Goal: Task Accomplishment & Management: Manage account settings

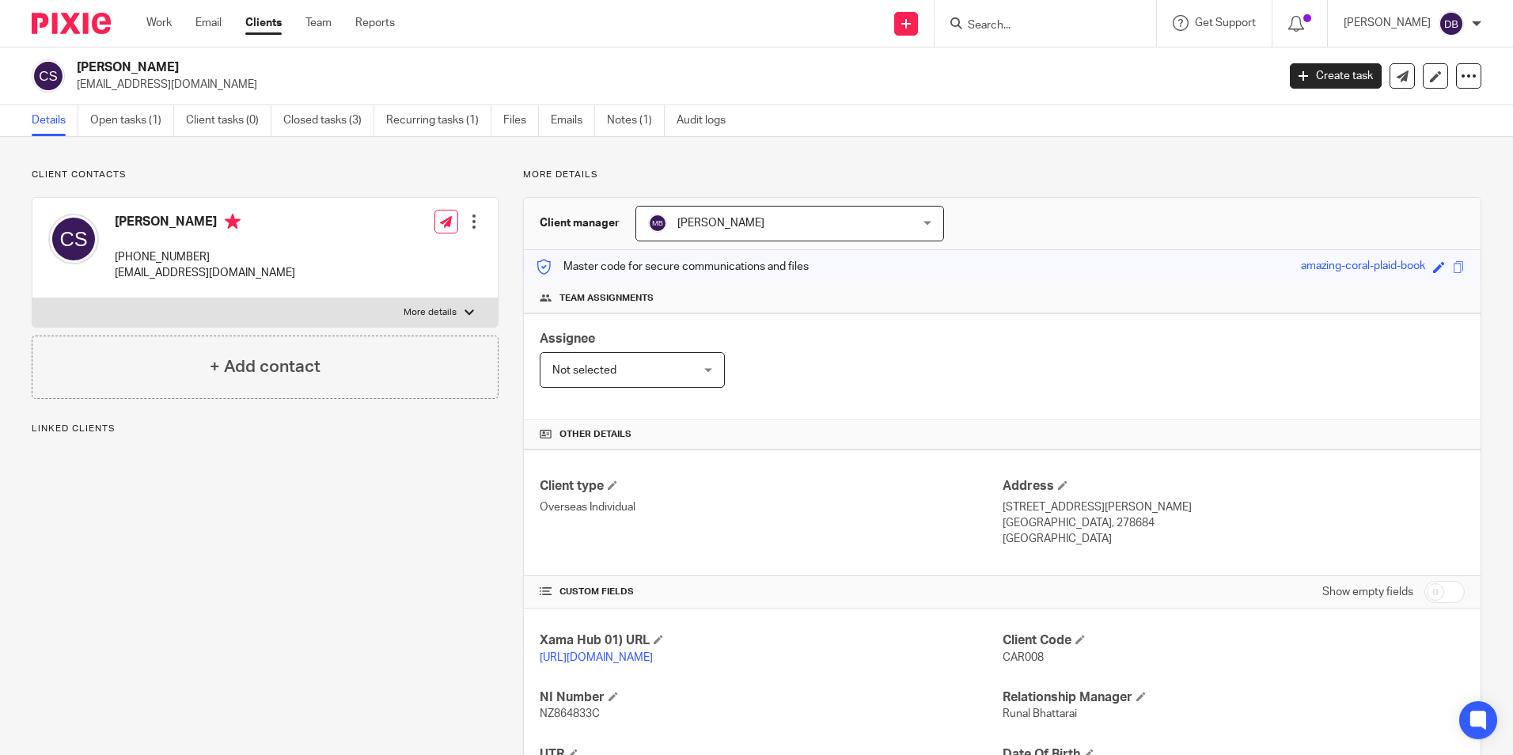
click at [116, 115] on link "Open tasks (1)" at bounding box center [132, 120] width 84 height 31
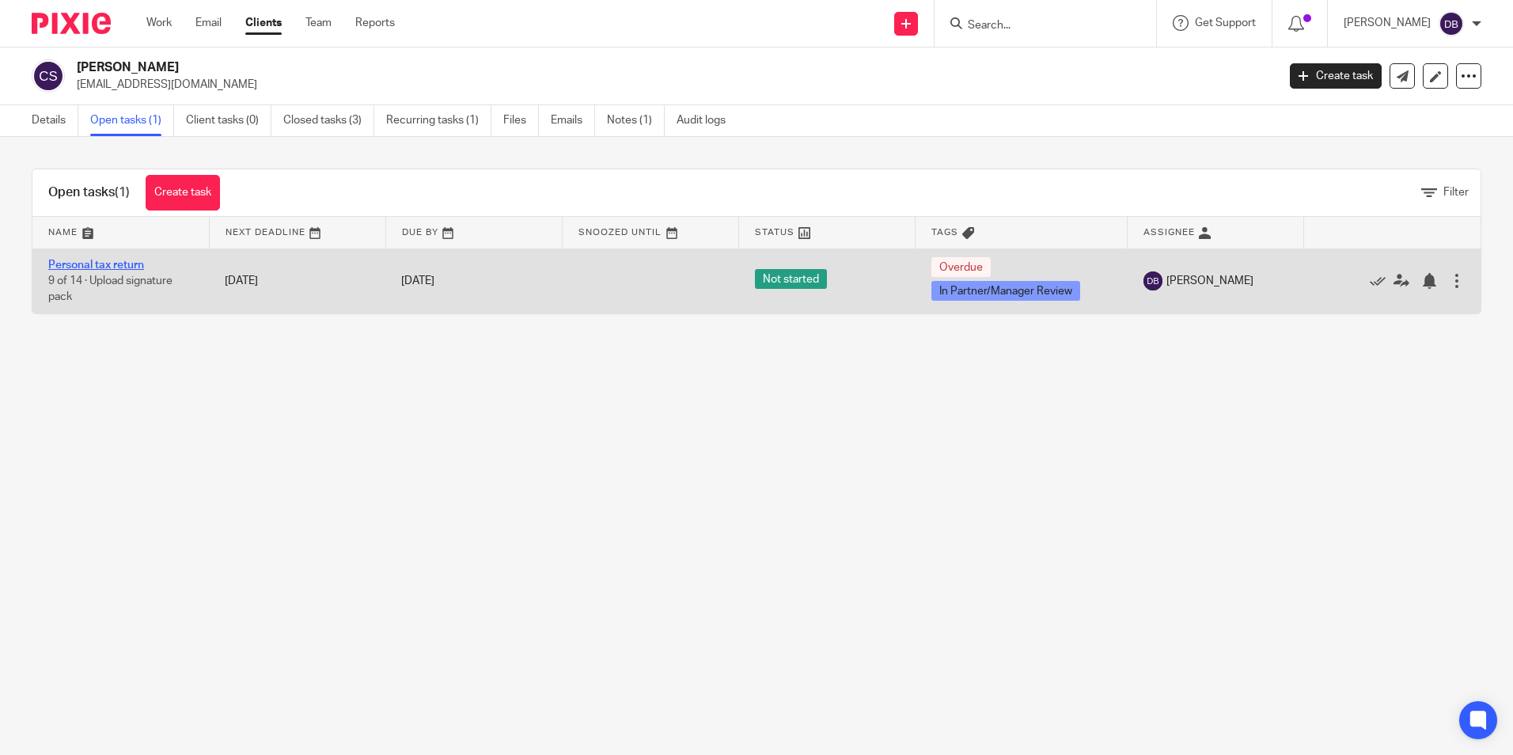
click at [106, 266] on link "Personal tax return" at bounding box center [96, 265] width 96 height 11
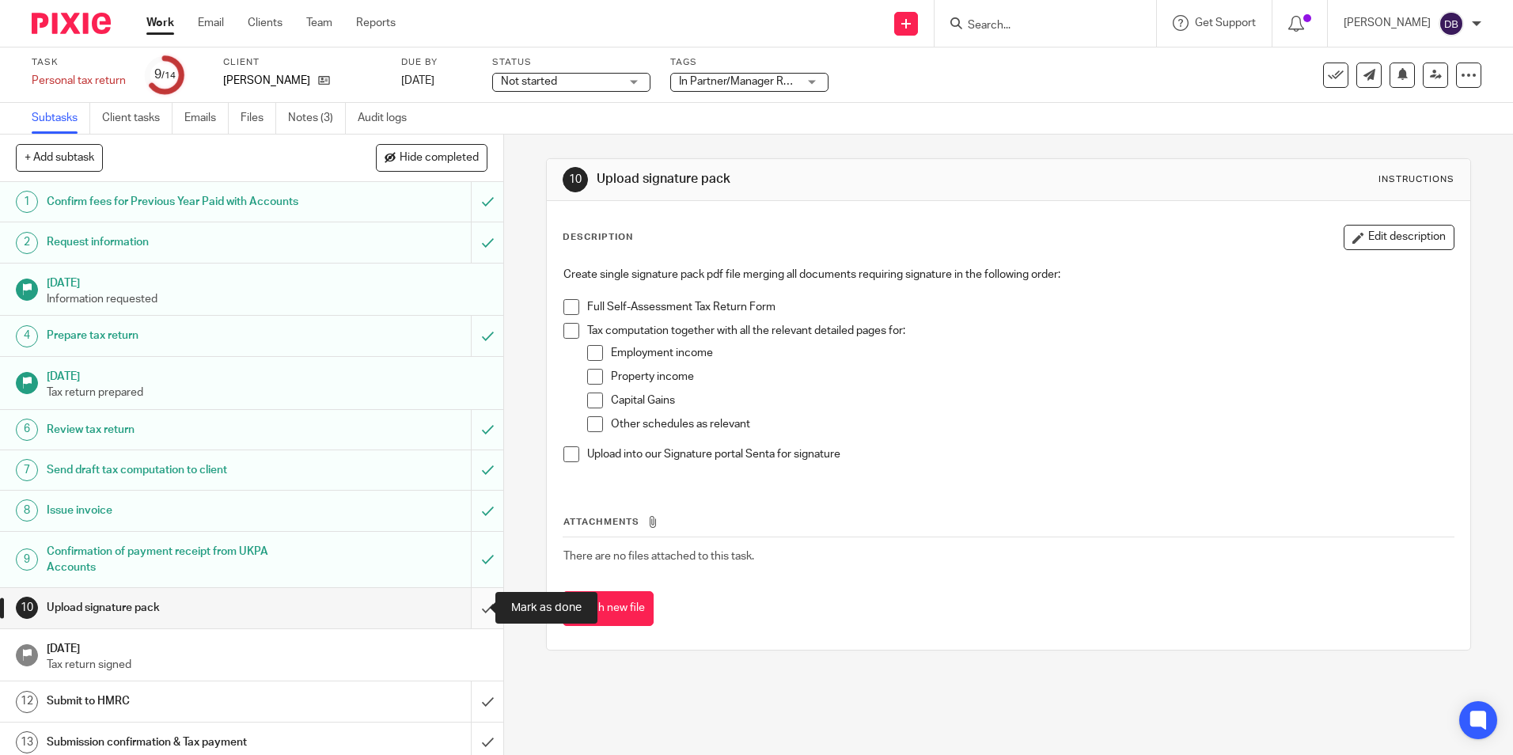
click at [467, 603] on input "submit" at bounding box center [251, 608] width 503 height 40
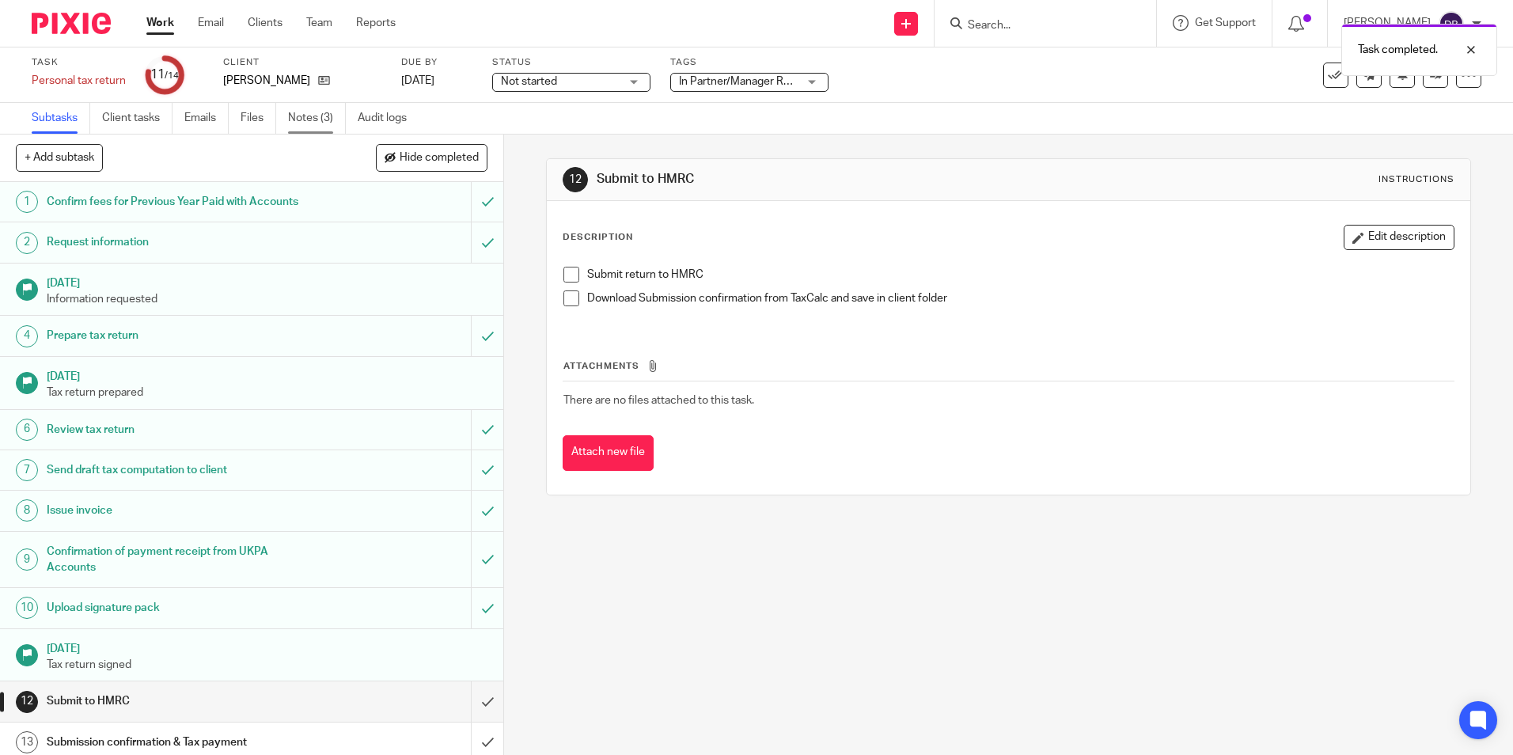
click at [291, 130] on link "Notes (3)" at bounding box center [317, 118] width 58 height 31
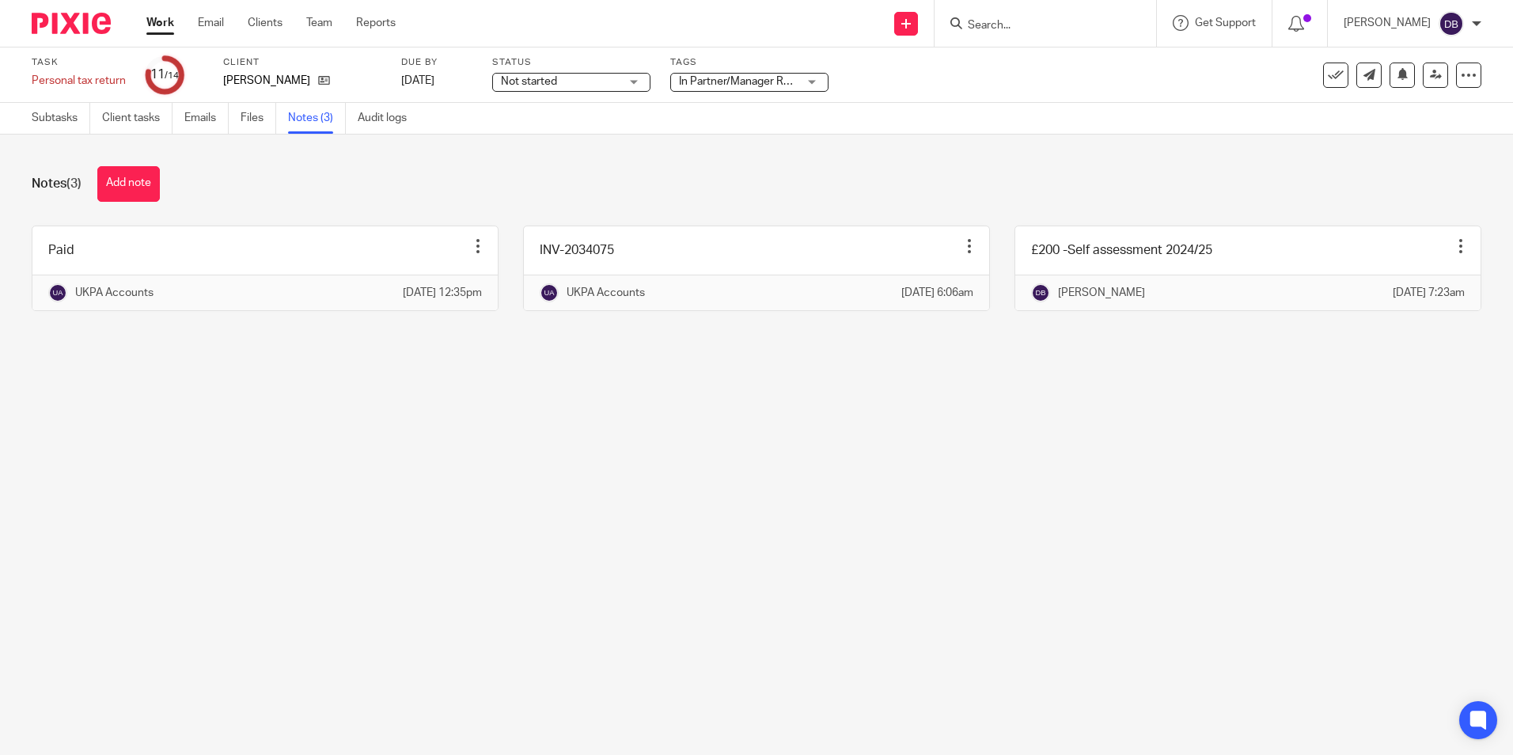
click at [995, 28] on input "Search" at bounding box center [1037, 26] width 142 height 14
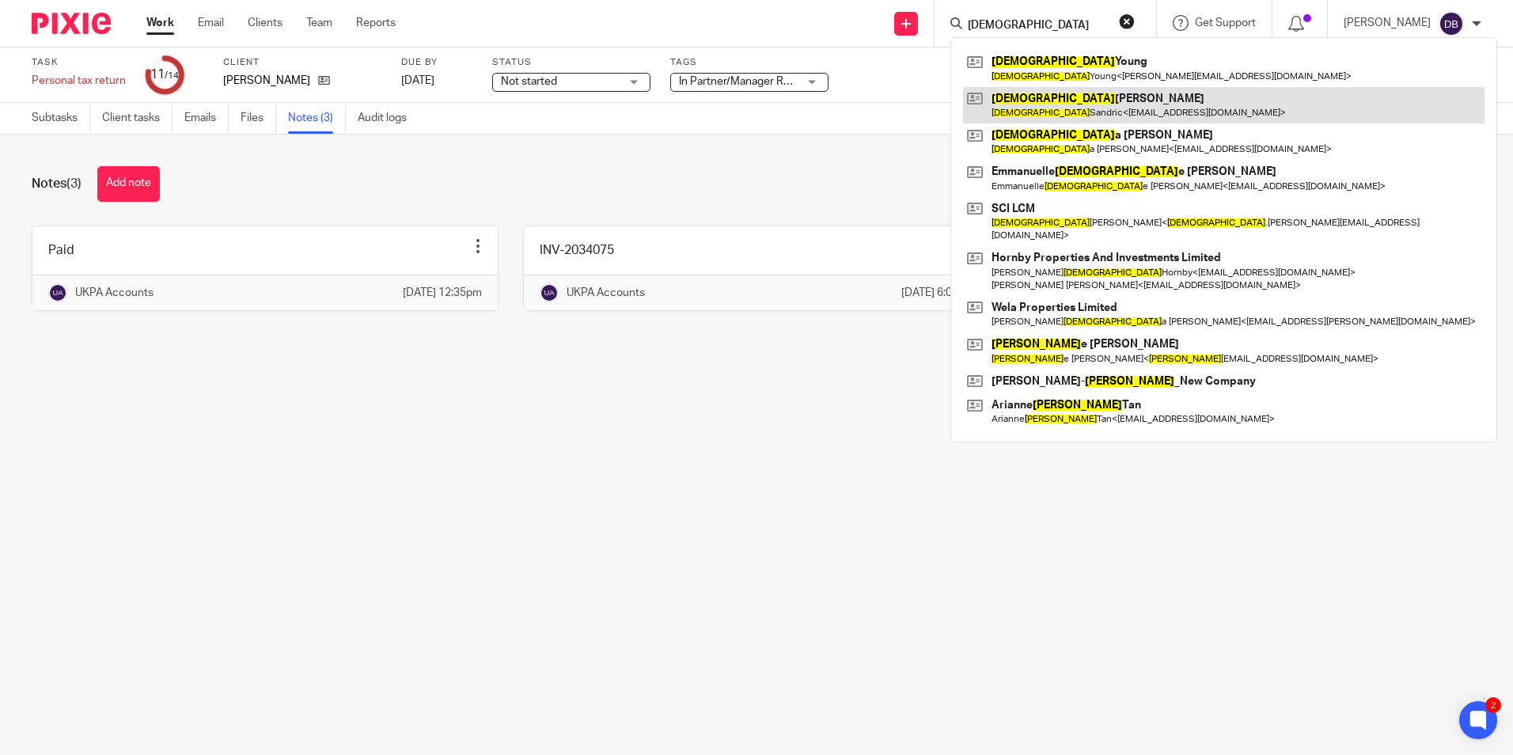
type input "[DEMOGRAPHIC_DATA]"
click at [1080, 102] on link at bounding box center [1224, 105] width 522 height 36
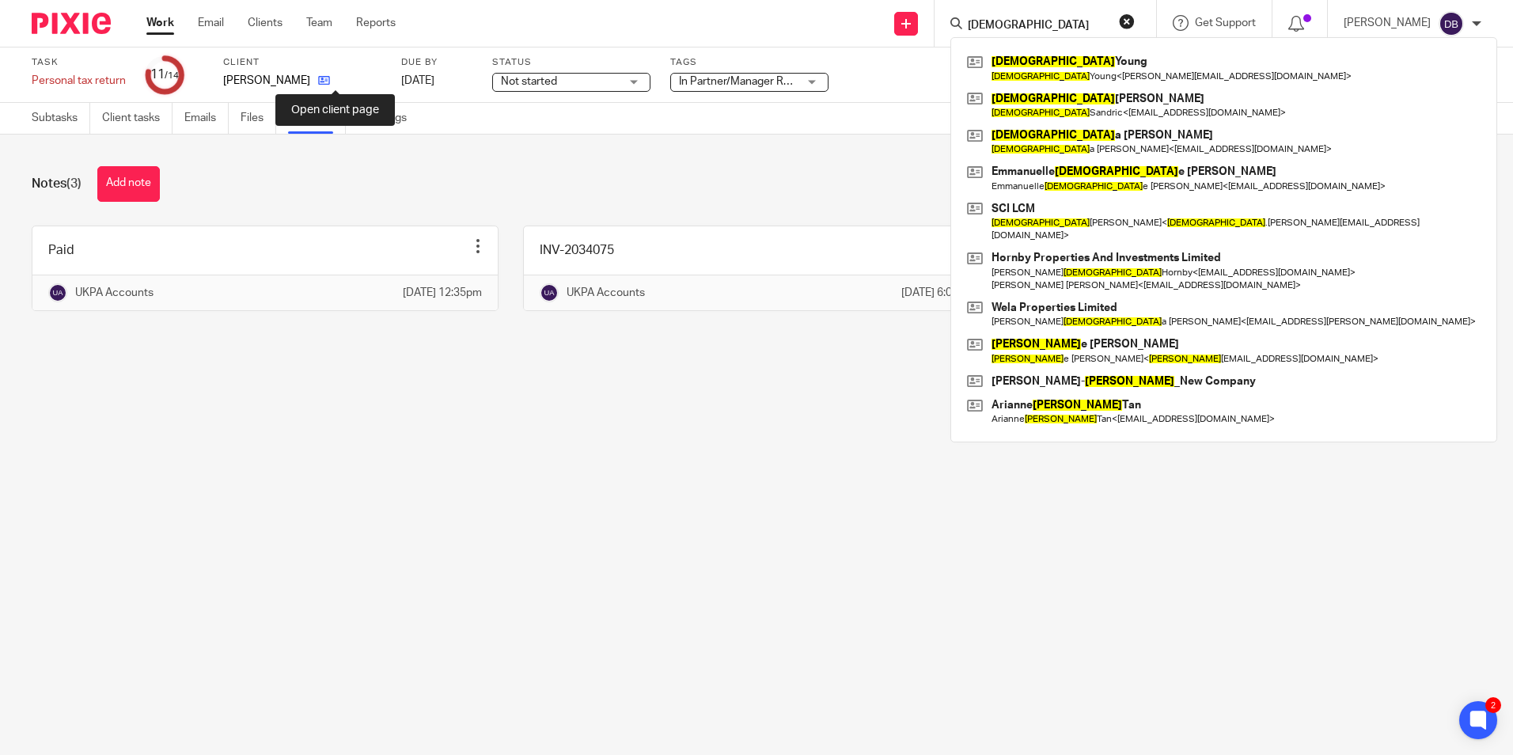
click at [330, 84] on icon at bounding box center [324, 80] width 12 height 12
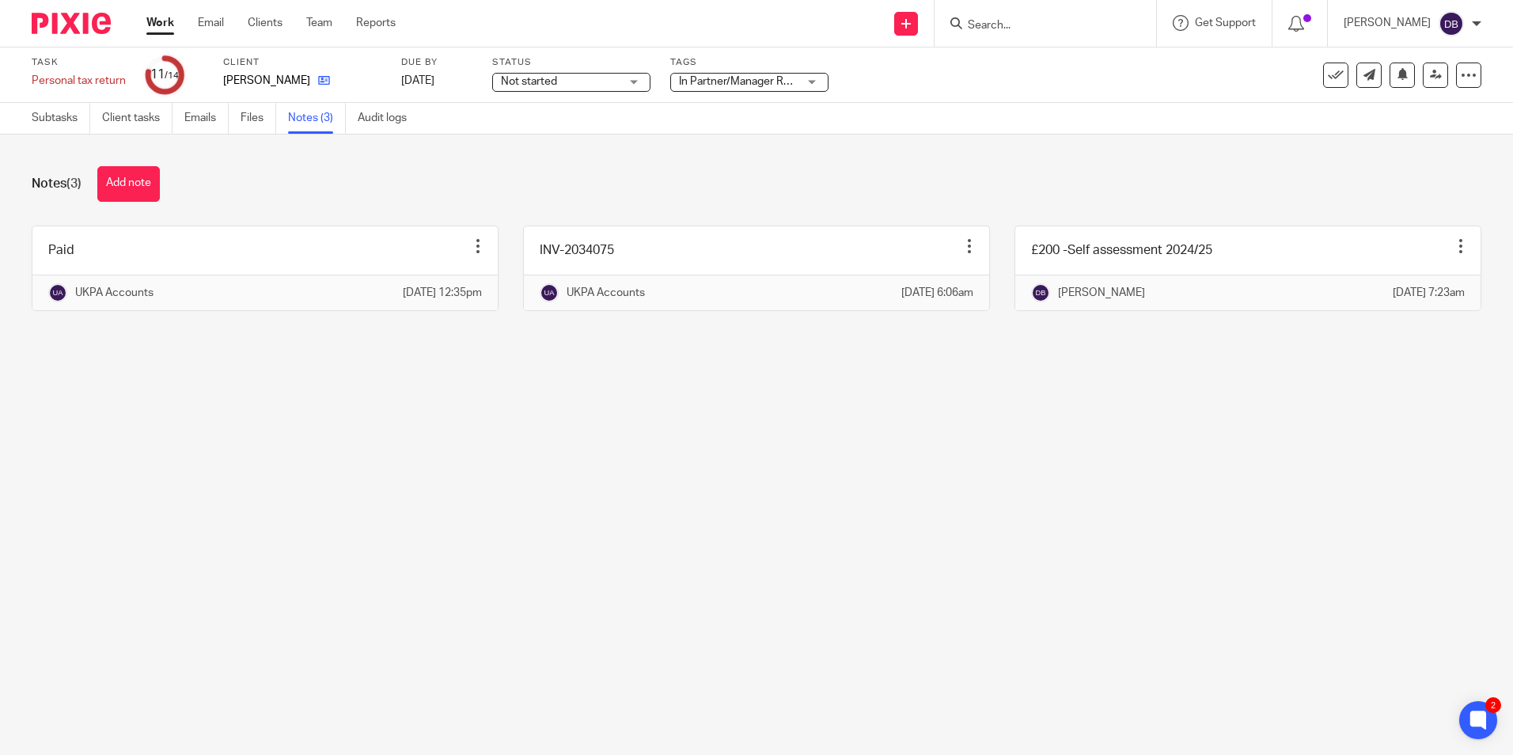
click at [326, 82] on link at bounding box center [320, 81] width 20 height 16
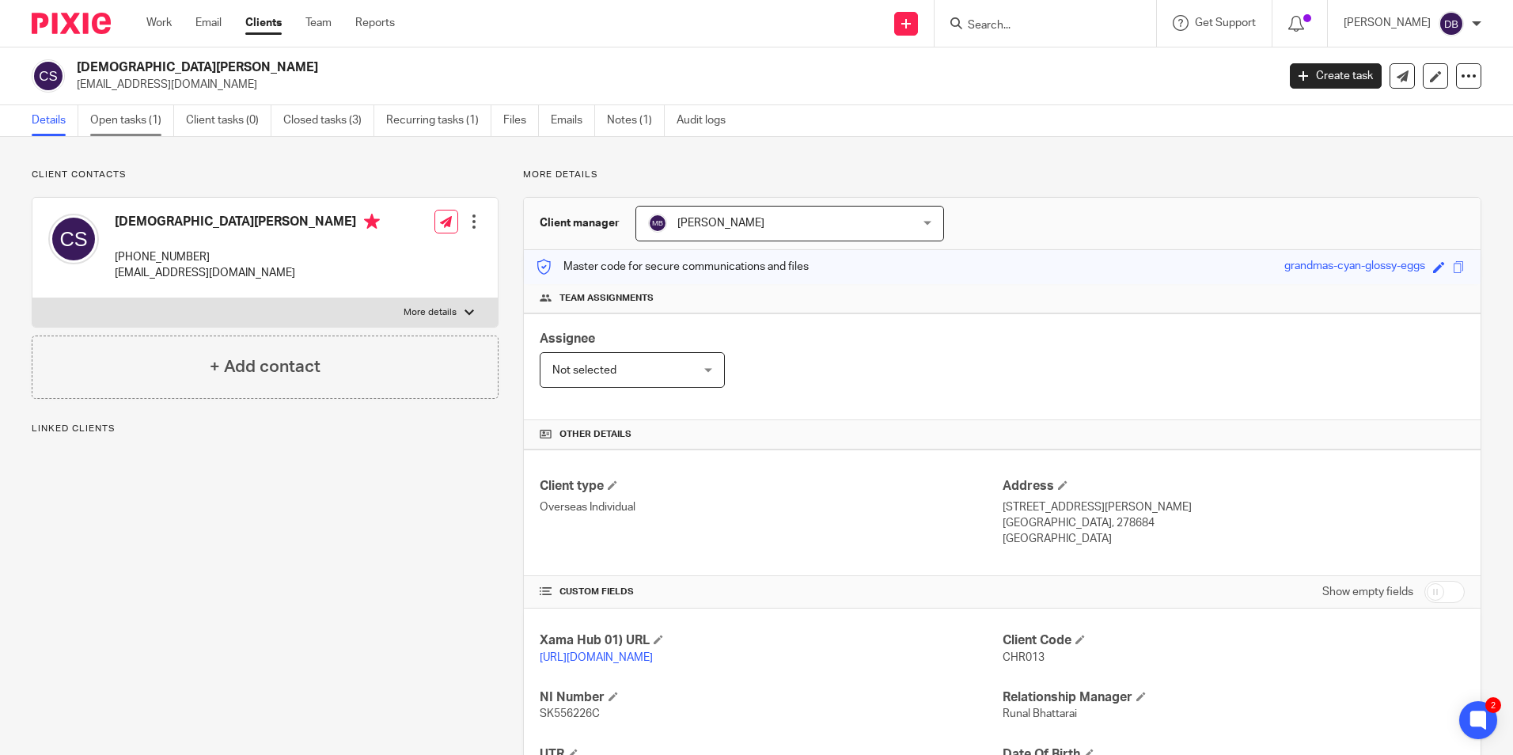
click at [108, 115] on link "Open tasks (1)" at bounding box center [132, 120] width 84 height 31
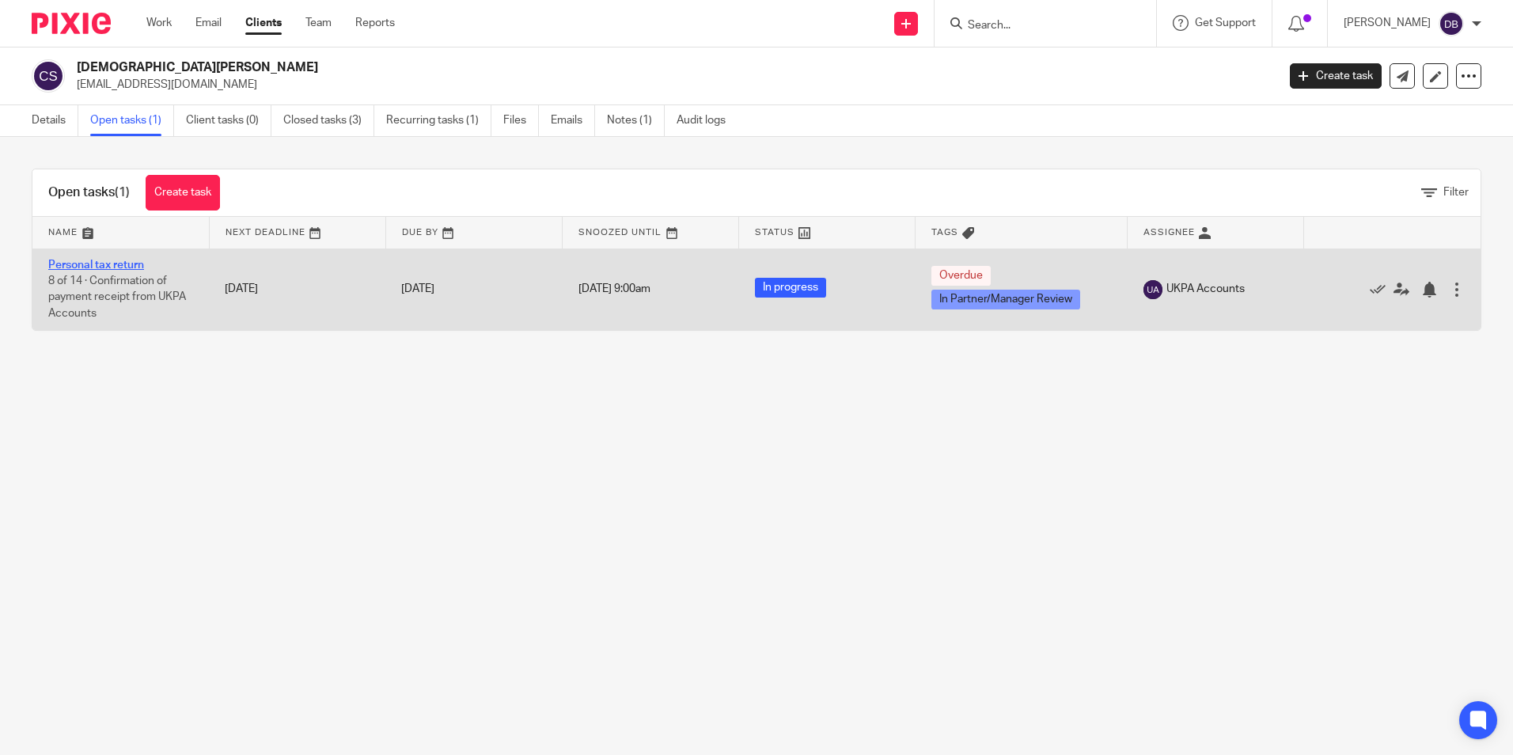
click at [112, 266] on link "Personal tax return" at bounding box center [96, 265] width 96 height 11
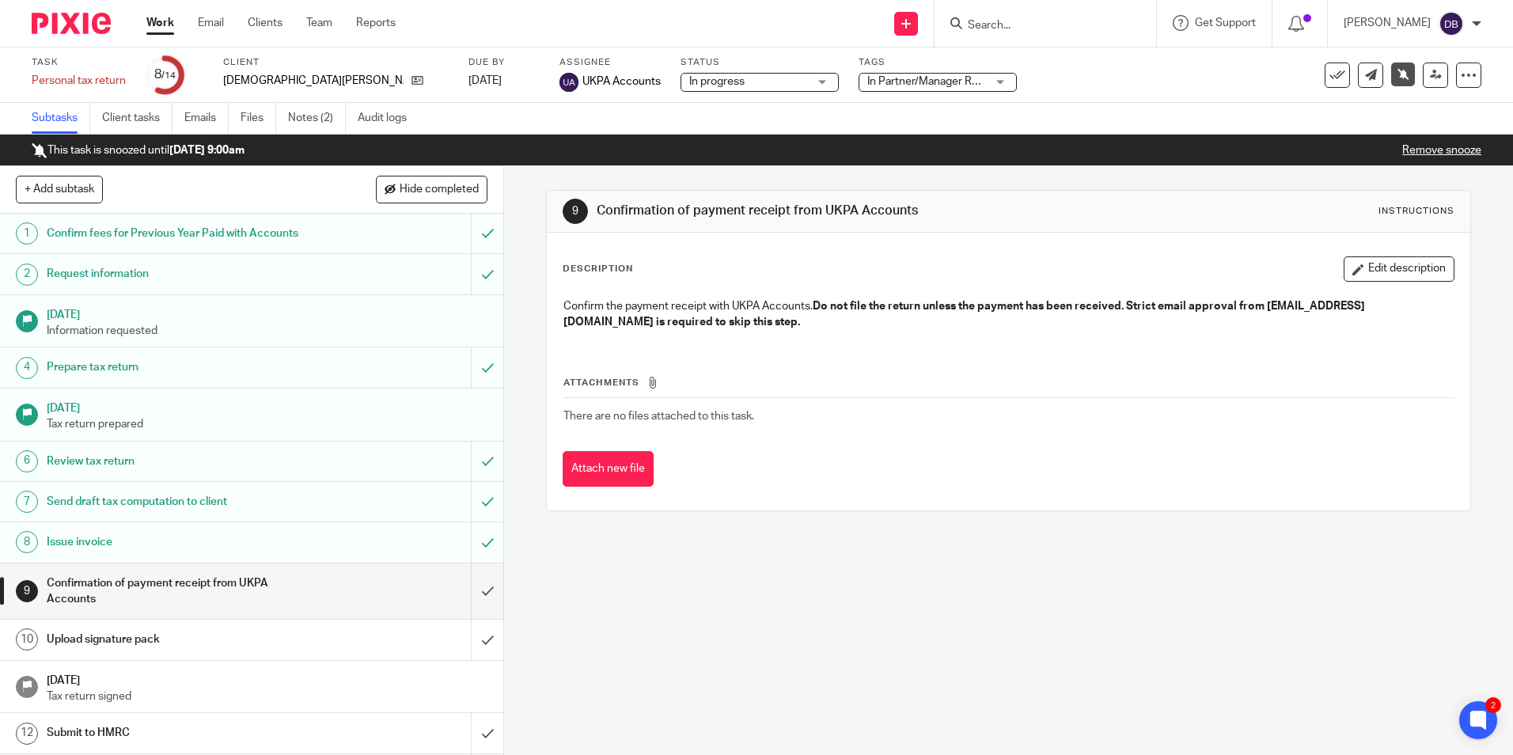
click at [825, 704] on div "9 Confirmation of payment receipt from UKPA Accounts Instructions Description E…" at bounding box center [1008, 460] width 1009 height 589
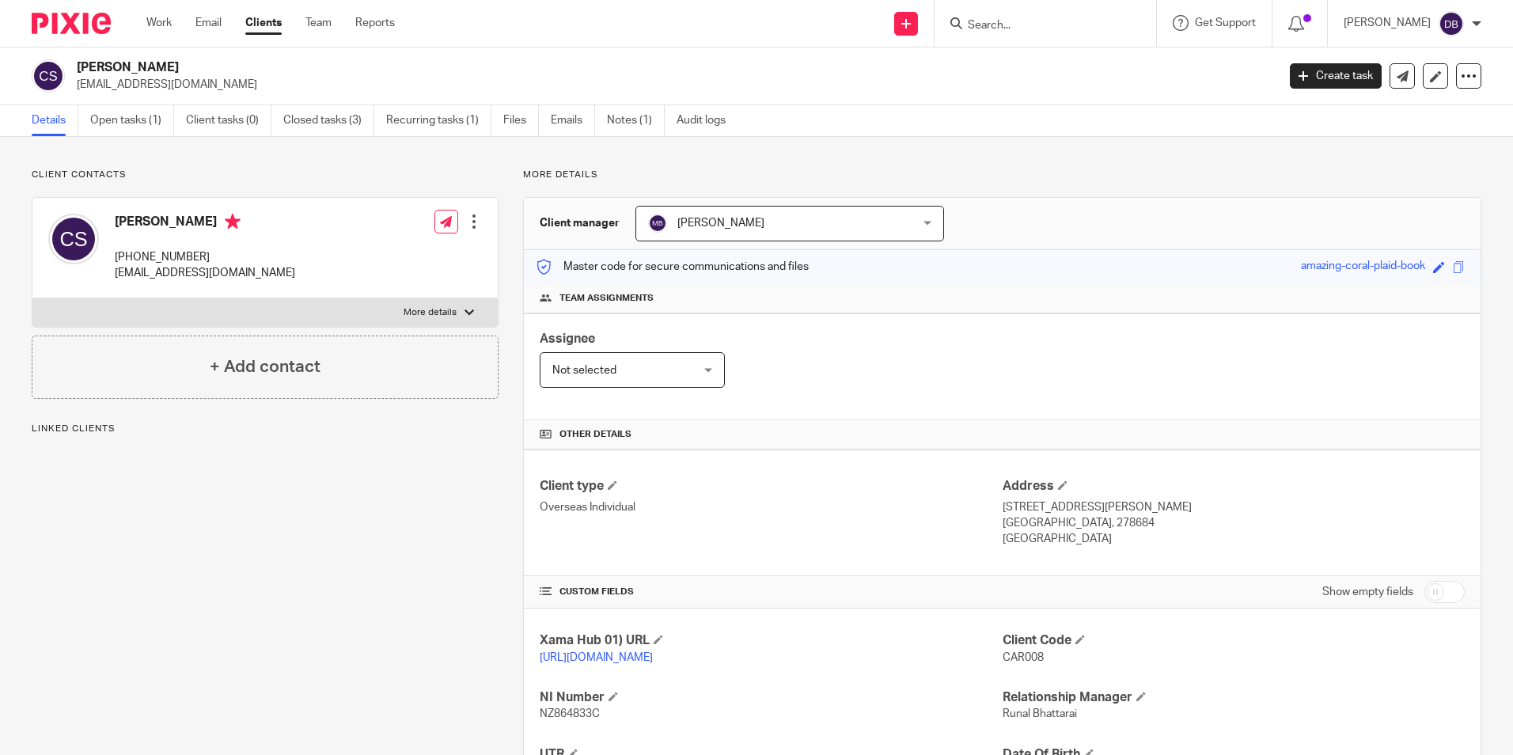
scroll to position [79, 0]
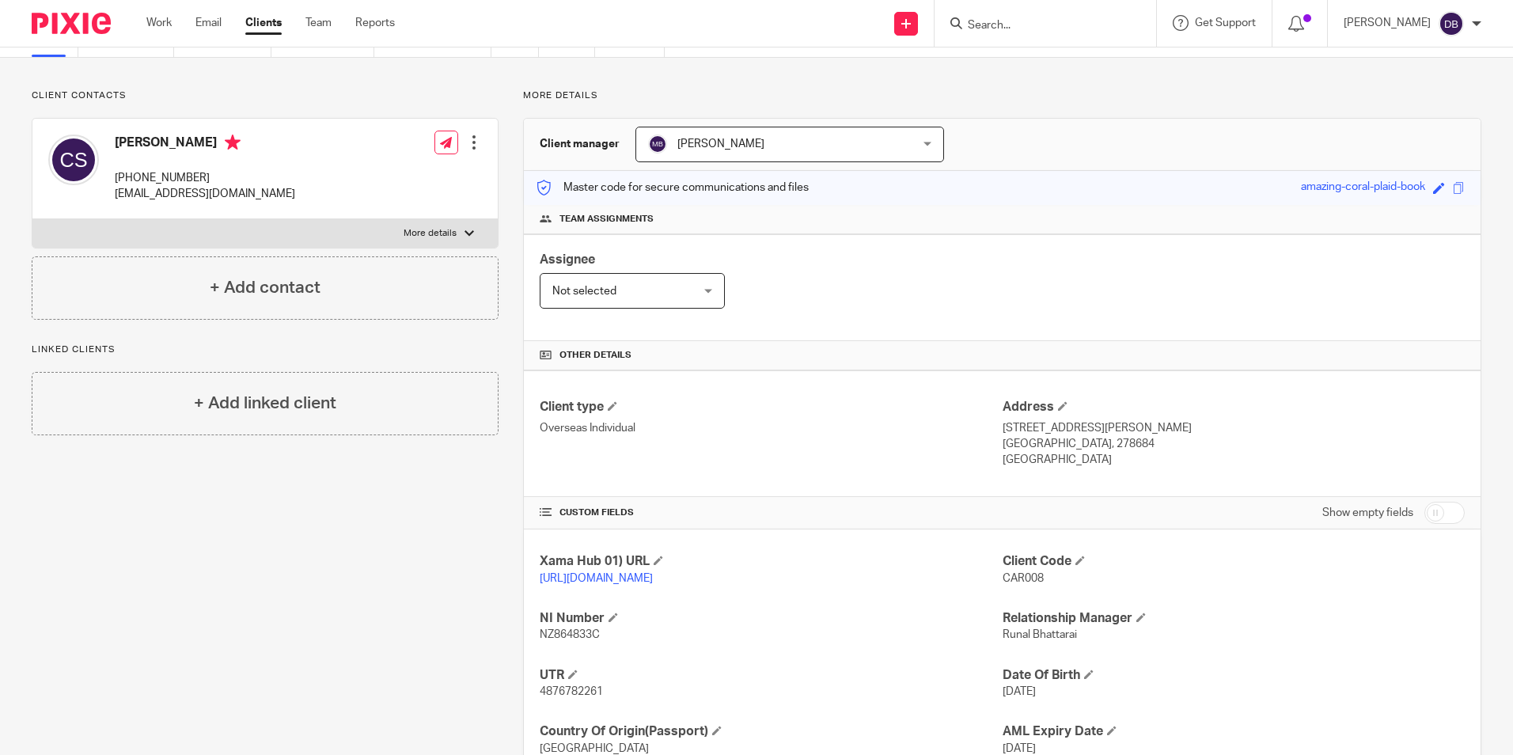
click at [1037, 27] on input "Search" at bounding box center [1037, 26] width 142 height 14
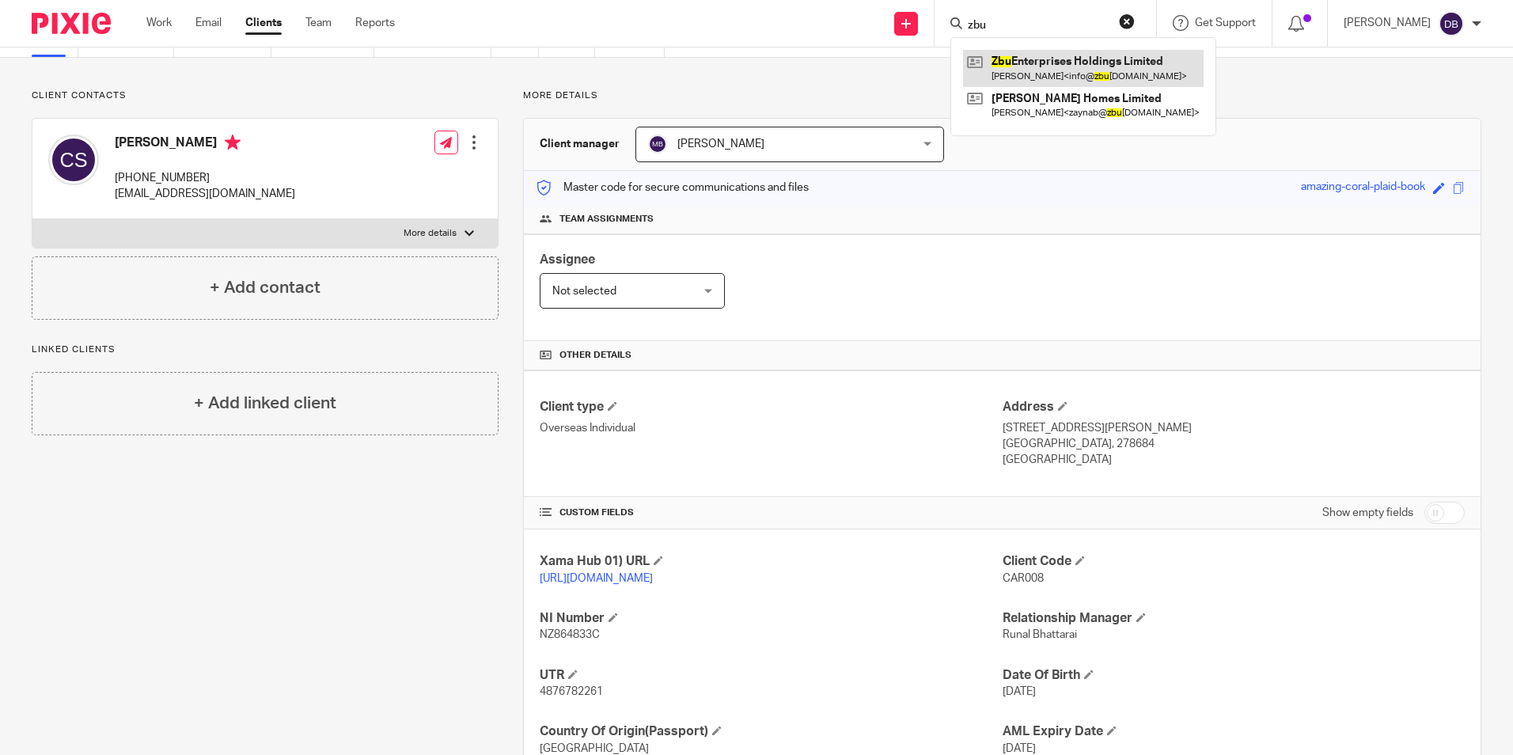
type input "zbu"
click at [1111, 66] on link at bounding box center [1083, 68] width 241 height 36
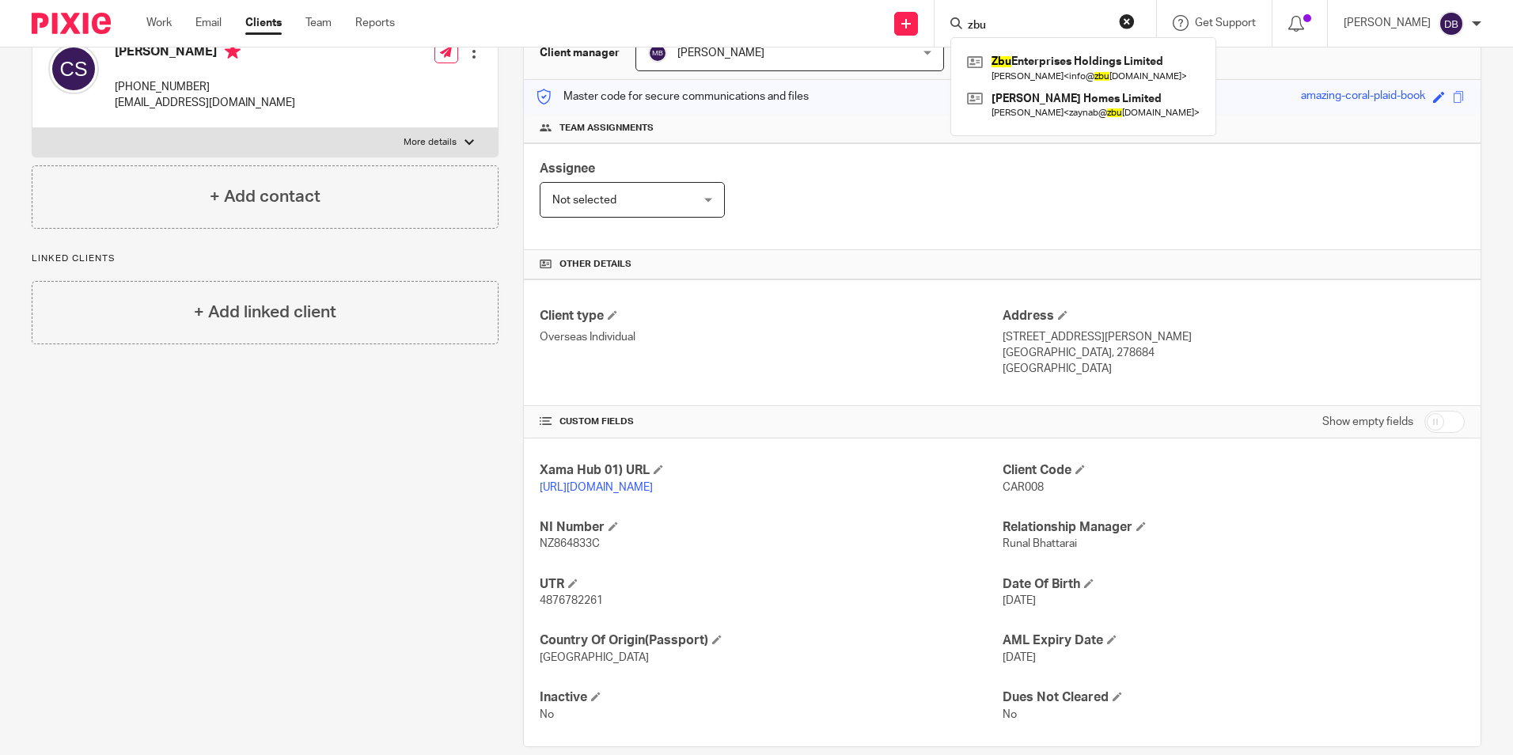
scroll to position [210, 0]
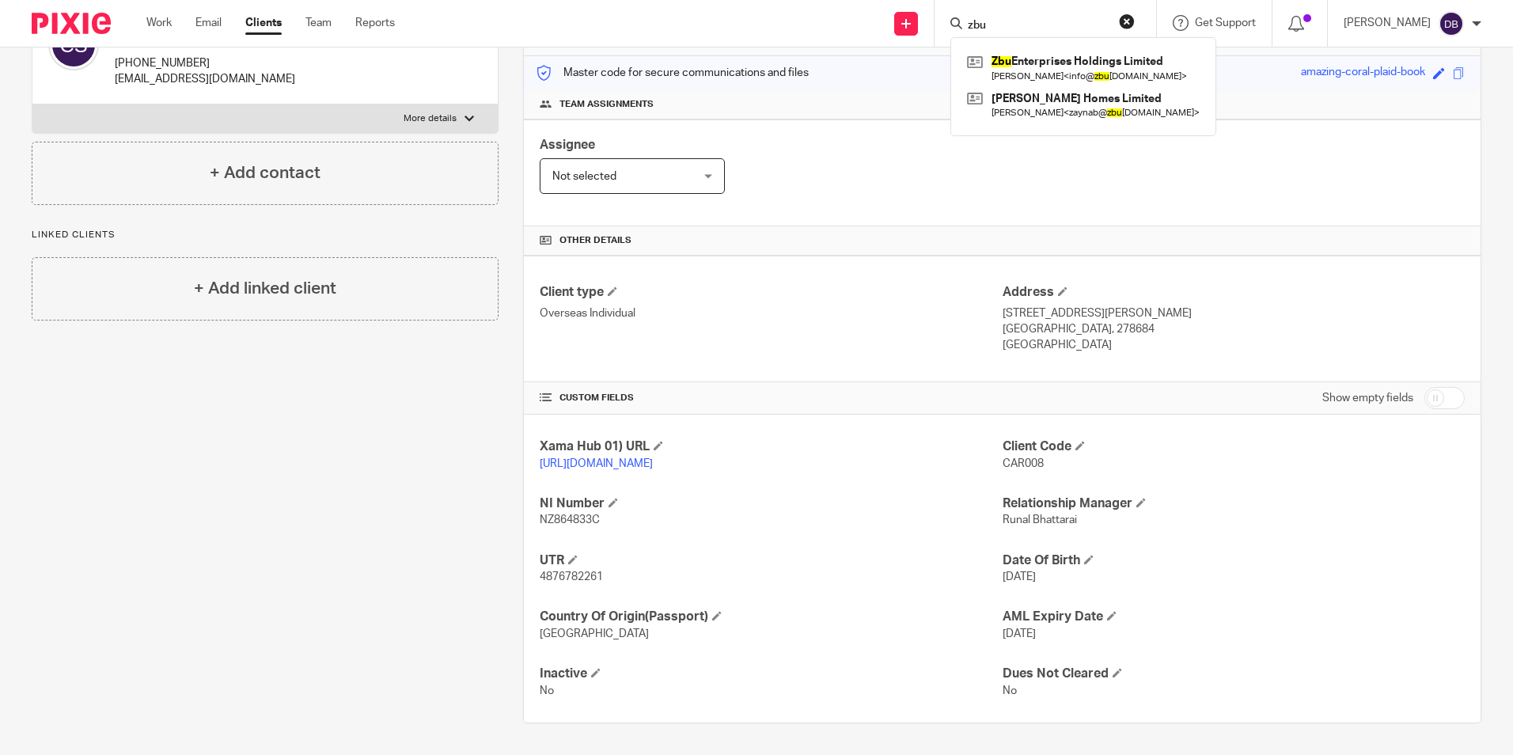
click at [579, 585] on p "4876782261" at bounding box center [771, 577] width 462 height 16
click at [579, 582] on span "4876782261" at bounding box center [571, 576] width 63 height 11
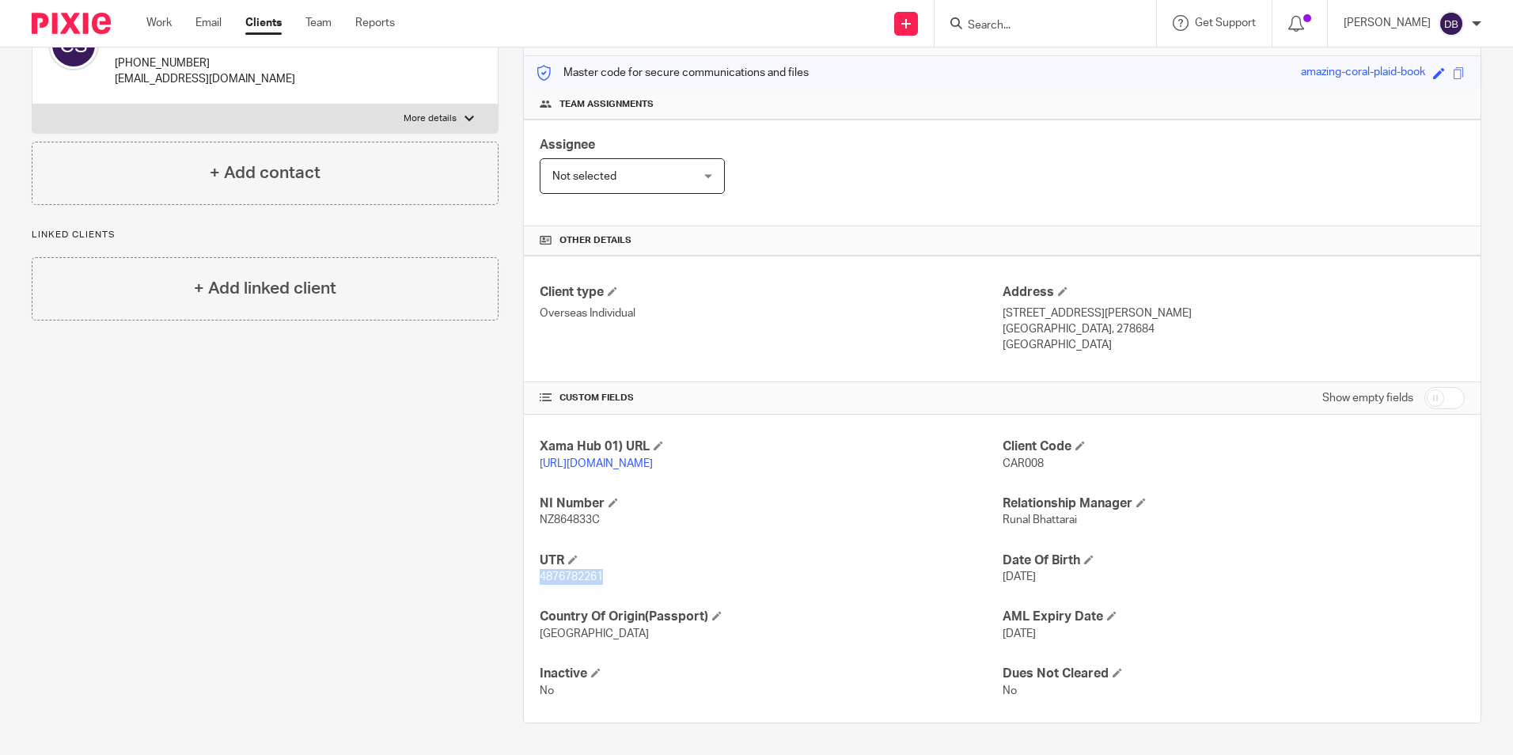
click at [579, 582] on span "4876782261" at bounding box center [571, 576] width 63 height 11
copy span "4876782261"
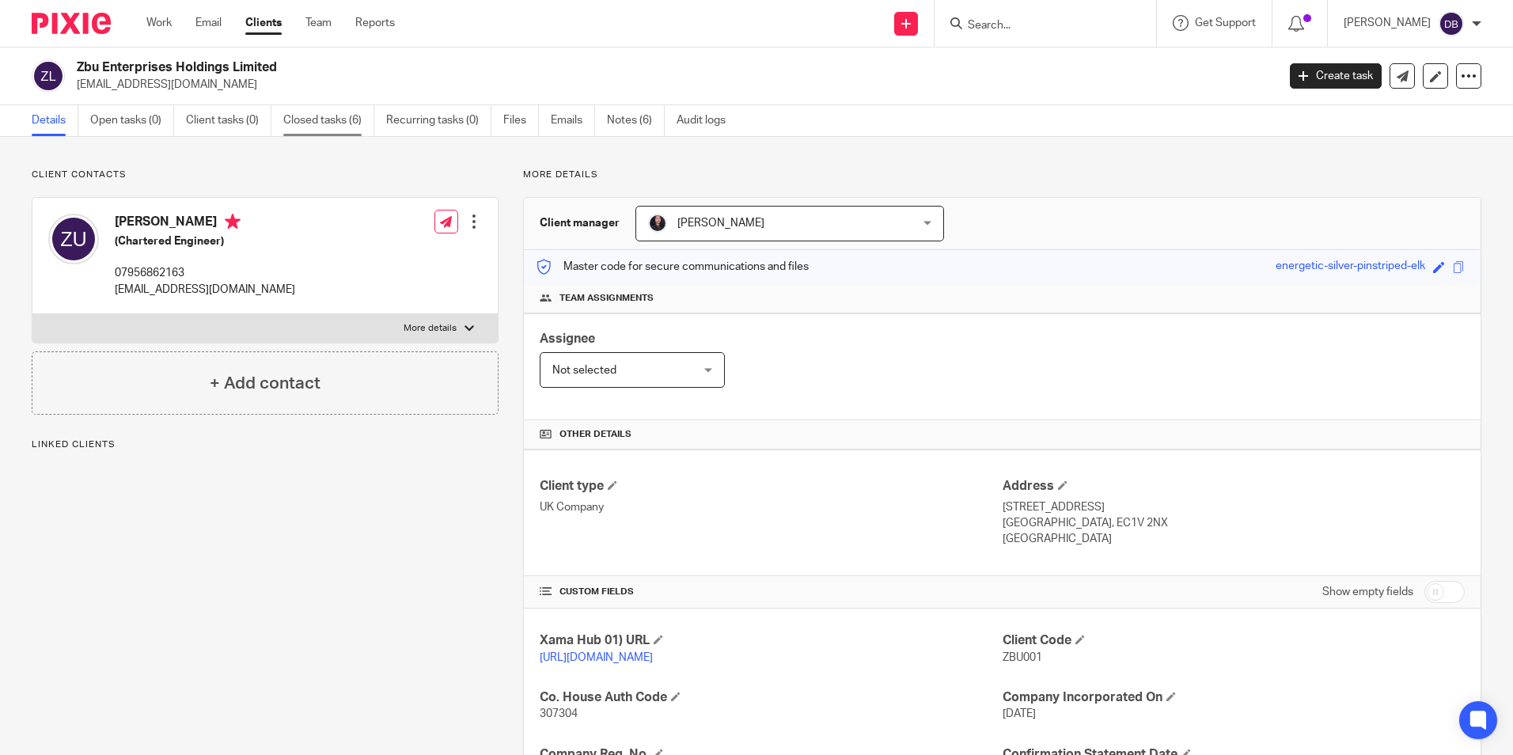
click at [310, 126] on link "Closed tasks (6)" at bounding box center [328, 120] width 91 height 31
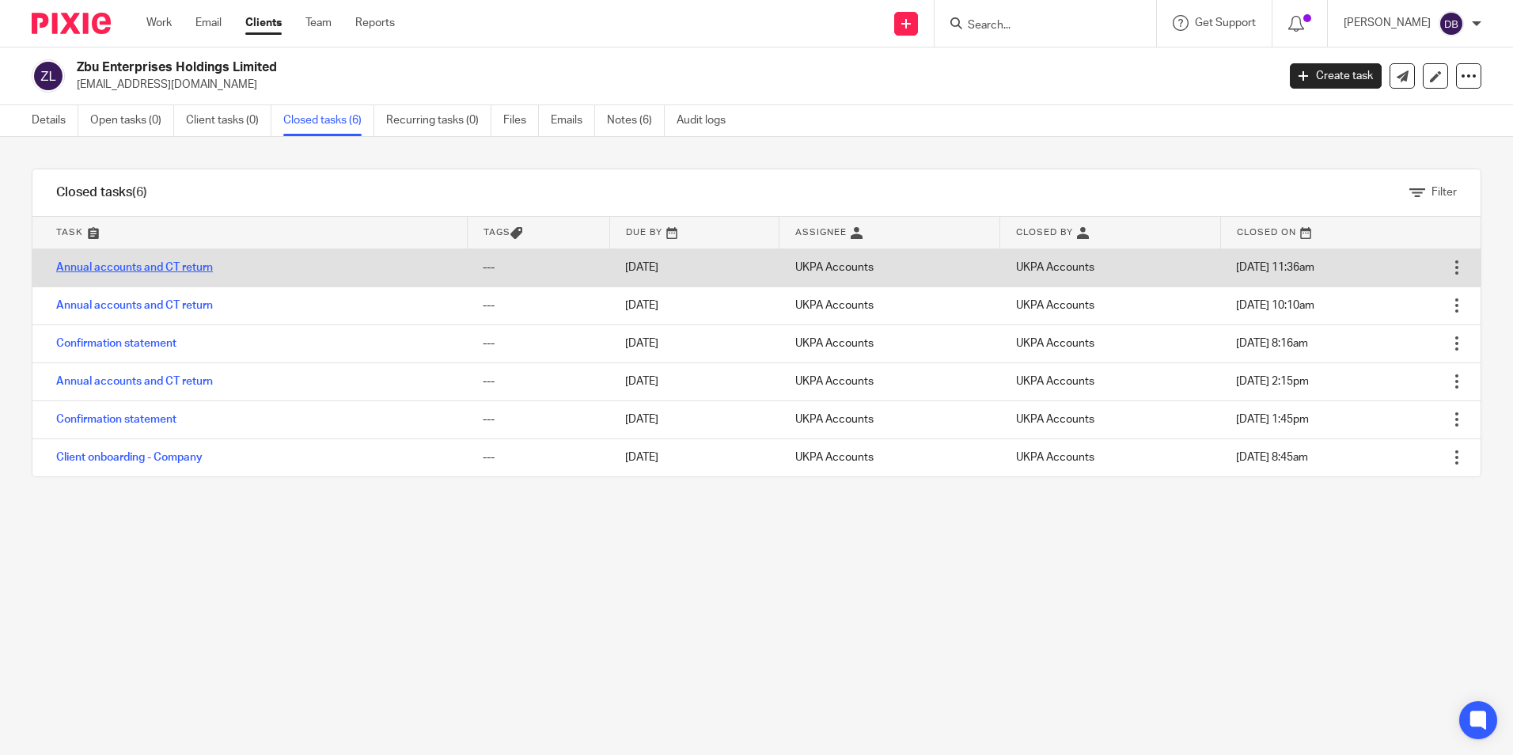
click at [199, 265] on link "Annual accounts and CT return" at bounding box center [134, 267] width 157 height 11
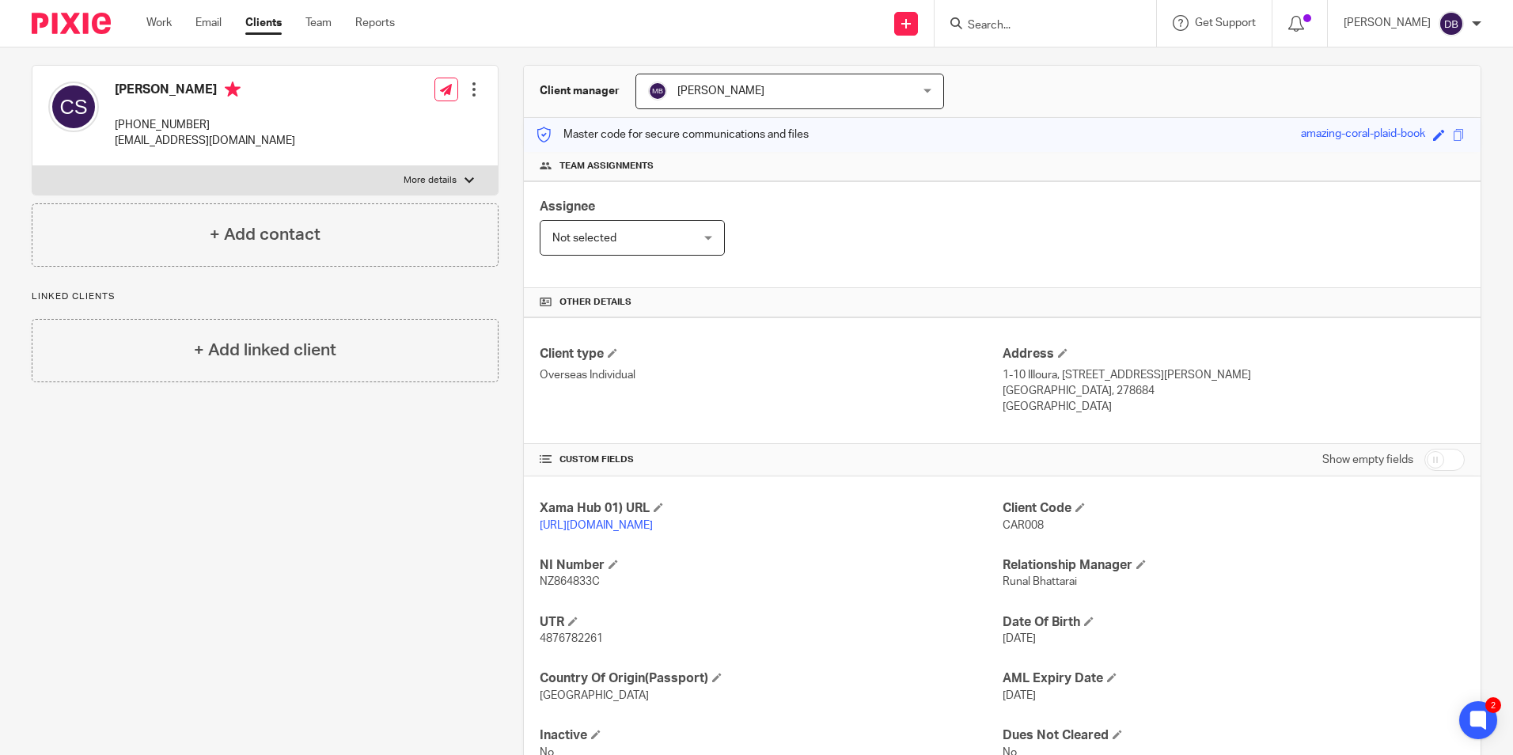
scroll to position [158, 0]
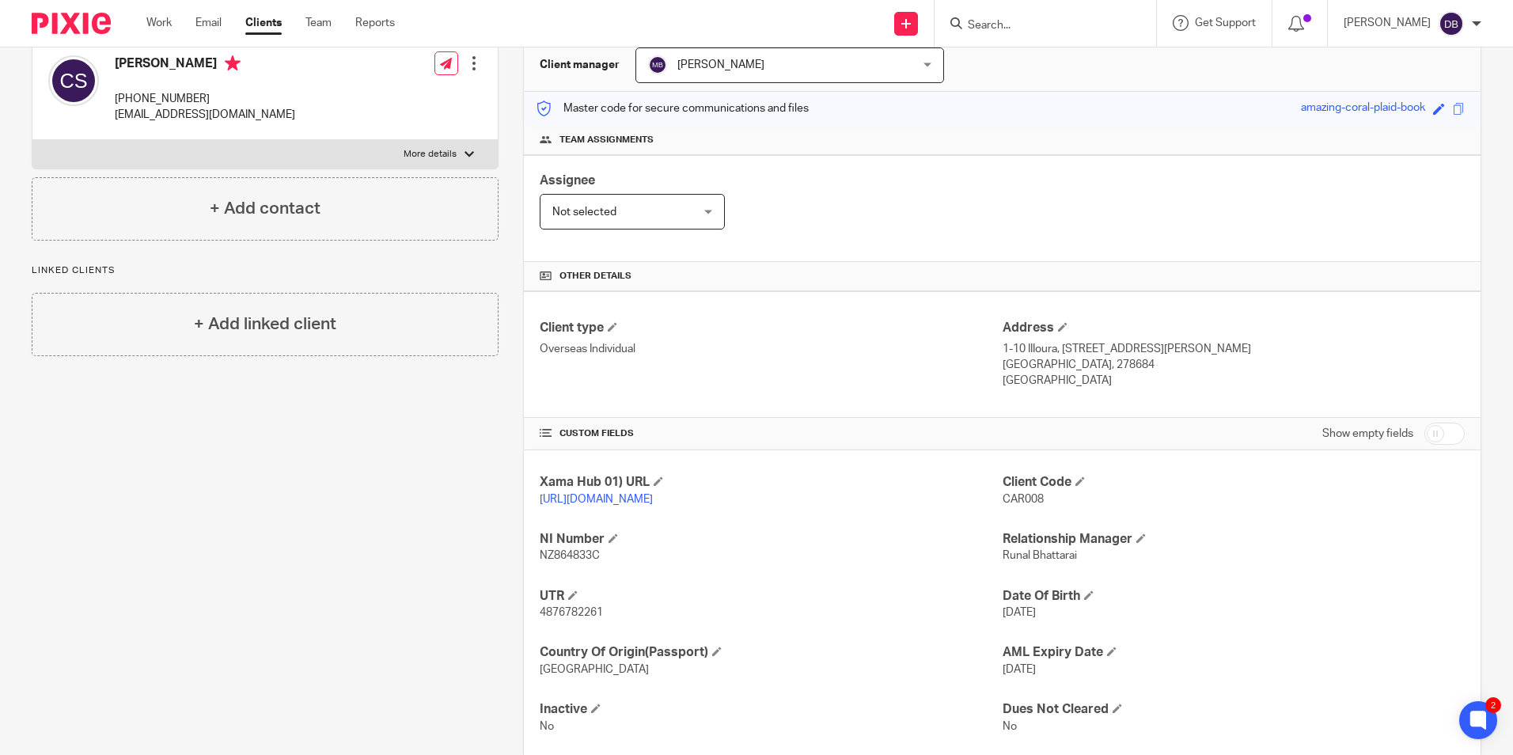
click at [558, 618] on span "4876782261" at bounding box center [571, 612] width 63 height 11
copy span "4876782261"
